Goal: Find specific page/section: Find specific page/section

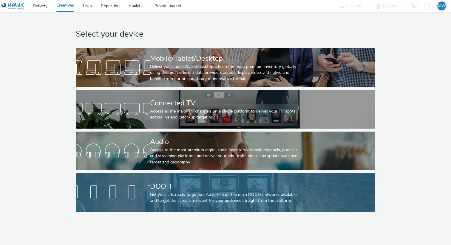
click at [145, 198] on div at bounding box center [113, 192] width 74 height 19
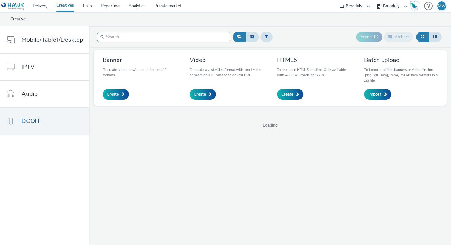
click at [154, 40] on input "text" at bounding box center [164, 37] width 134 height 10
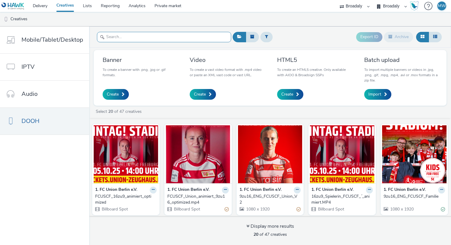
paste input "39a78c0a-7cf5-4d71-8bfc-3df6036f6718"
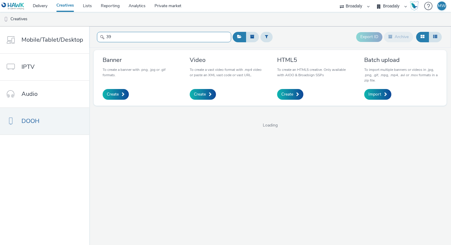
type input "3"
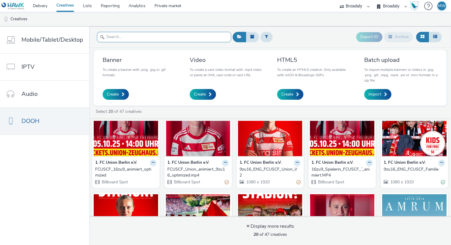
scroll to position [31, 0]
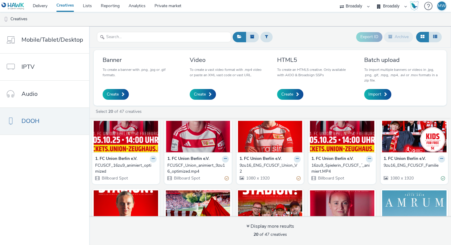
click at [121, 165] on div "FCUSCF_16zu9_animiert_optimized" at bounding box center [124, 169] width 59 height 12
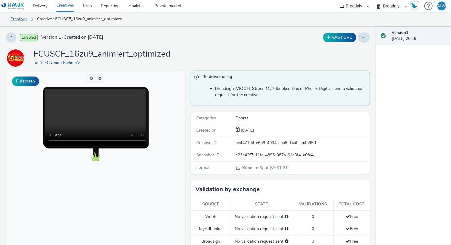
click at [23, 17] on link "Creatives" at bounding box center [15, 19] width 30 height 14
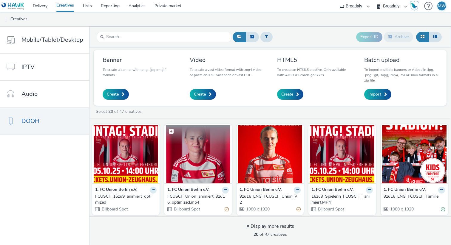
click at [202, 151] on img at bounding box center [198, 155] width 64 height 58
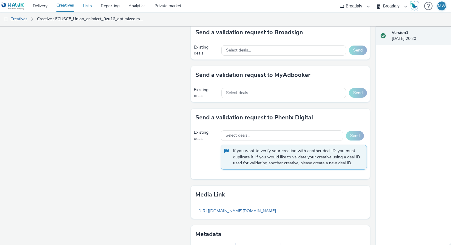
scroll to position [330, 0]
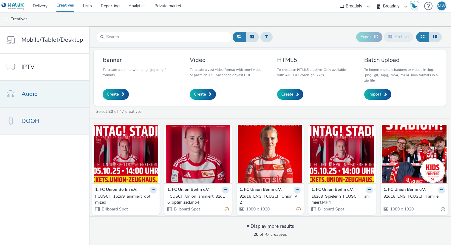
scroll to position [35, 0]
